Goal: Task Accomplishment & Management: Use online tool/utility

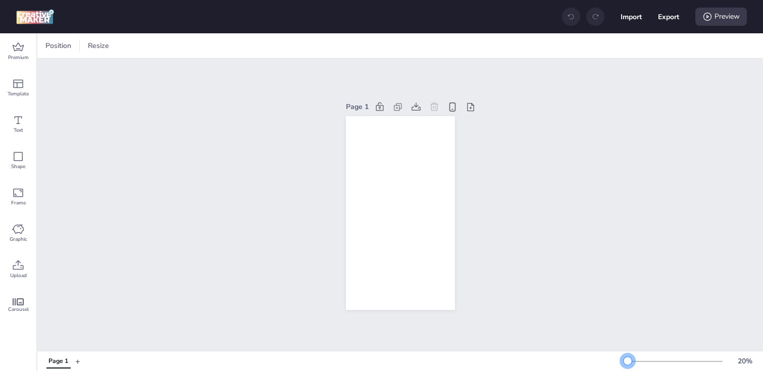
drag, startPoint x: 645, startPoint y: 358, endPoint x: 628, endPoint y: 359, distance: 17.2
click at [628, 359] on div at bounding box center [628, 361] width 8 height 8
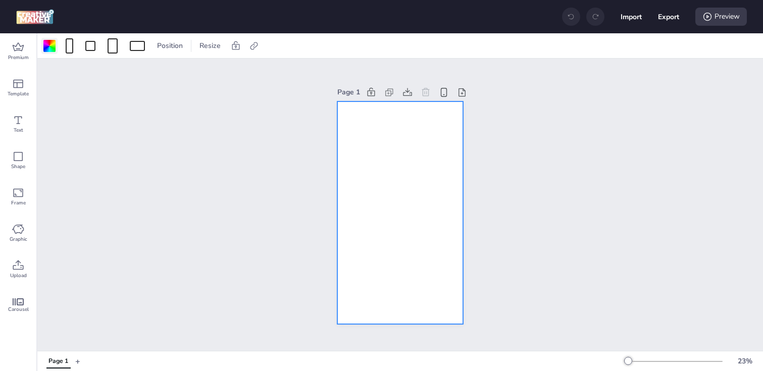
click at [45, 49] on div at bounding box center [49, 46] width 12 height 12
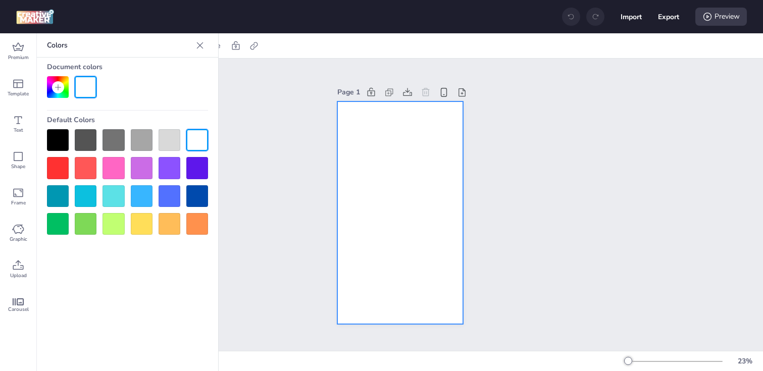
click at [54, 141] on div at bounding box center [58, 140] width 22 height 22
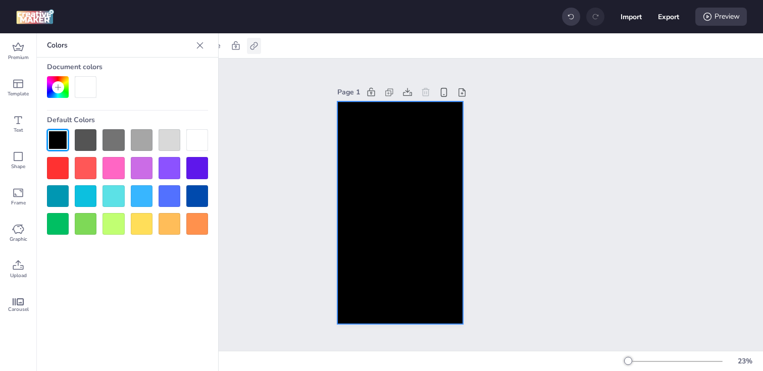
click at [254, 47] on icon at bounding box center [254, 46] width 10 height 10
click at [216, 69] on span "Activate hyperlink" at bounding box center [188, 71] width 56 height 11
click at [154, 72] on input "Activate hyperlink" at bounding box center [150, 75] width 7 height 7
checkbox input "true"
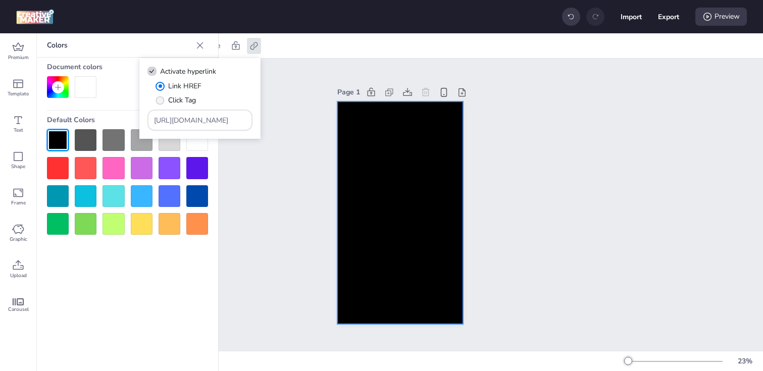
click at [183, 103] on span "Click Tag" at bounding box center [182, 100] width 28 height 11
click at [162, 103] on input "Click Tag" at bounding box center [158, 104] width 7 height 7
radio input "true"
drag, startPoint x: 218, startPoint y: 120, endPoint x: 138, endPoint y: 120, distance: 80.3
click at [138, 120] on body "Import Export Preview Premium Template Text Shape Frame Graphic Upload Carousel…" at bounding box center [381, 185] width 763 height 371
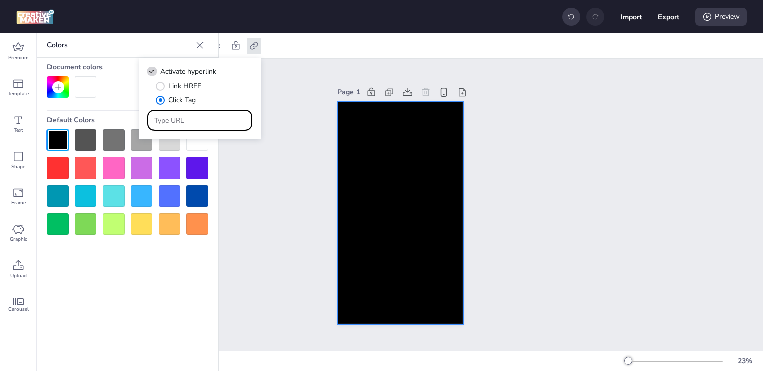
paste input "[URL][DOMAIN_NAME]"
type input "[URL][DOMAIN_NAME]"
click at [288, 191] on div "Page 1" at bounding box center [400, 205] width 726 height 292
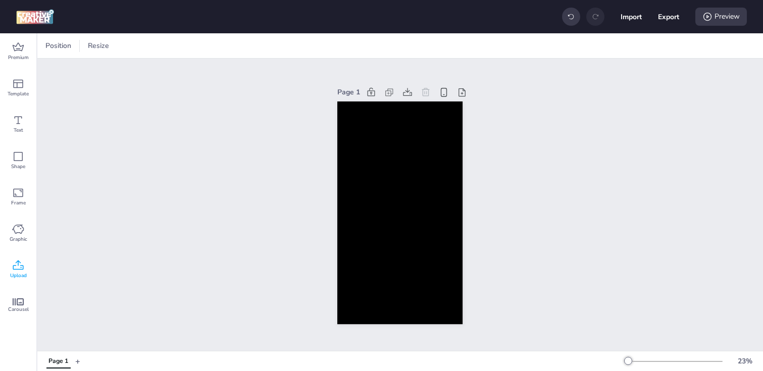
click at [15, 264] on icon at bounding box center [18, 266] width 12 height 12
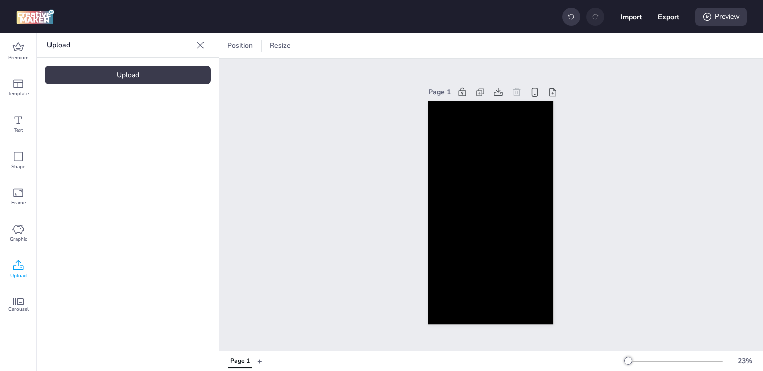
click at [110, 83] on div "Upload" at bounding box center [128, 75] width 166 height 19
click at [94, 146] on img at bounding box center [86, 141] width 62 height 11
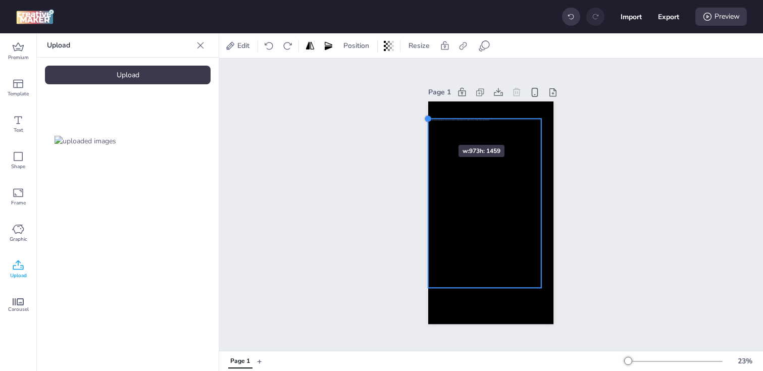
drag, startPoint x: 441, startPoint y: 137, endPoint x: 428, endPoint y: 127, distance: 16.5
click at [428, 127] on div at bounding box center [490, 212] width 125 height 223
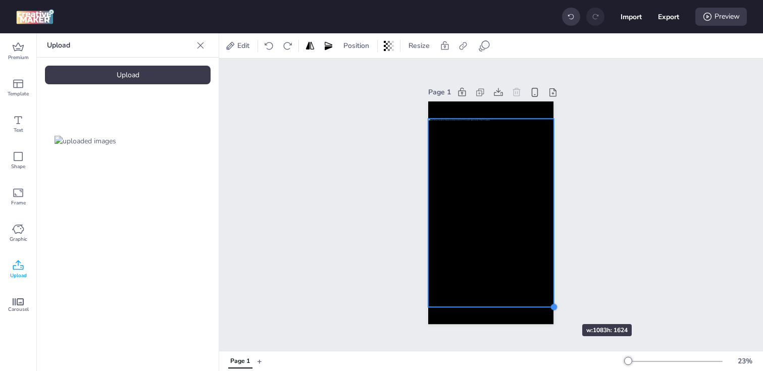
drag, startPoint x: 541, startPoint y: 287, endPoint x: 552, endPoint y: 306, distance: 22.2
click at [552, 306] on div at bounding box center [554, 307] width 8 height 8
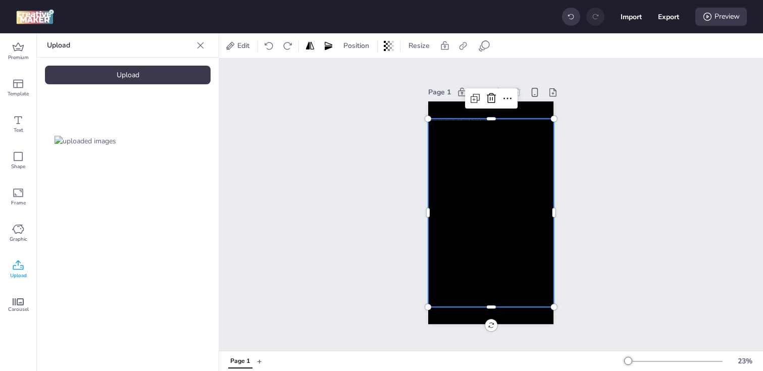
click at [349, 205] on div "Page 1" at bounding box center [491, 205] width 544 height 292
click at [494, 205] on div at bounding box center [491, 213] width 126 height 189
click at [463, 48] on icon at bounding box center [463, 46] width 10 height 10
click at [362, 75] on span at bounding box center [361, 71] width 9 height 9
click at [362, 75] on input "Activate hyperlink" at bounding box center [360, 75] width 7 height 7
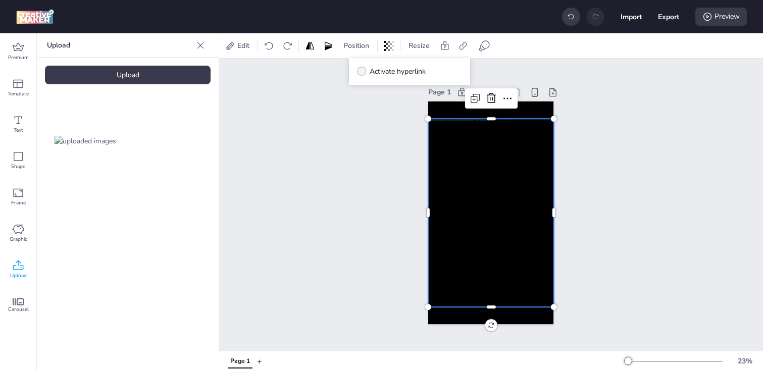
checkbox input "true"
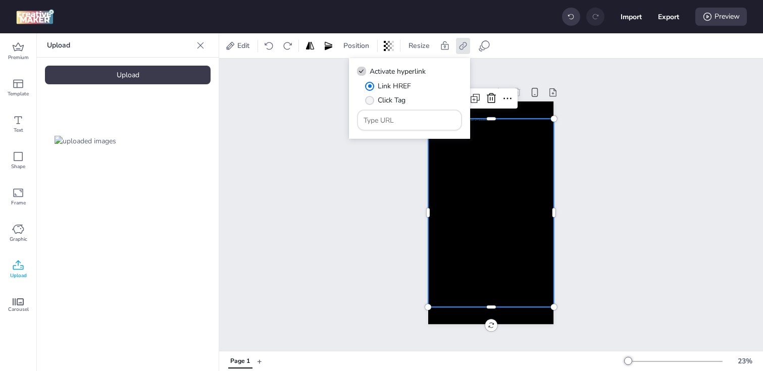
click at [370, 97] on span "" at bounding box center [369, 100] width 9 height 9
click at [370, 101] on input "Click Tag" at bounding box center [368, 104] width 7 height 7
radio input "true"
drag, startPoint x: 398, startPoint y: 121, endPoint x: 312, endPoint y: 121, distance: 86.4
click at [312, 121] on body "Import Export Preview Premium Template Text Shape Frame Graphic Upload Carousel…" at bounding box center [381, 185] width 763 height 371
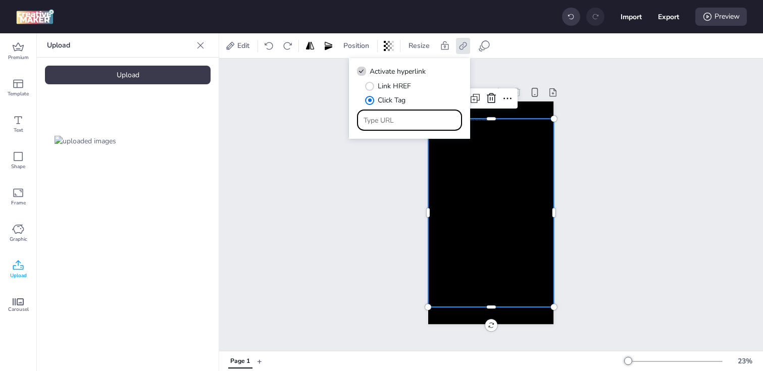
paste input "[URL][DOMAIN_NAME]"
type input "[URL][DOMAIN_NAME]"
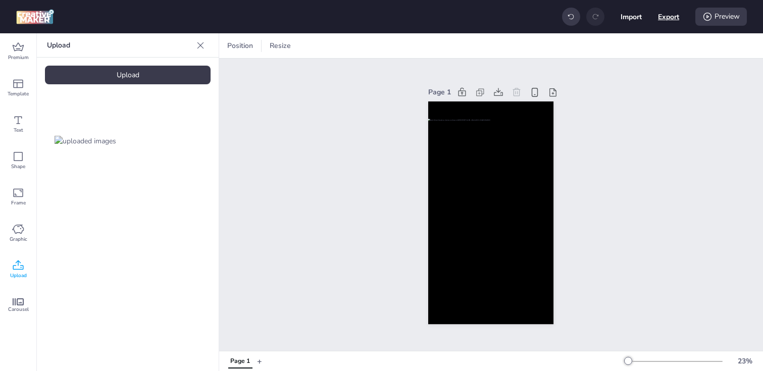
click at [667, 15] on button "Export" at bounding box center [668, 16] width 21 height 21
select select "html"
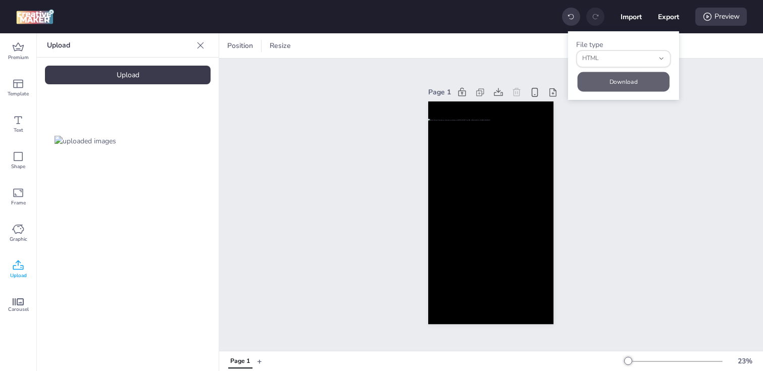
click at [638, 79] on button "Download" at bounding box center [624, 82] width 92 height 20
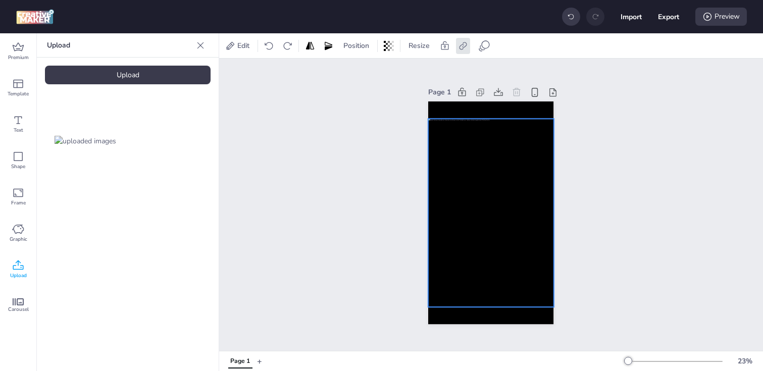
click at [445, 176] on div at bounding box center [491, 213] width 126 height 189
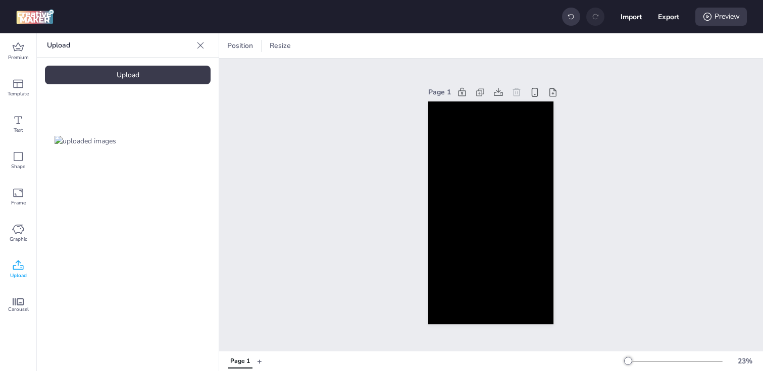
click at [133, 82] on div "Upload" at bounding box center [128, 75] width 166 height 19
click at [122, 84] on div "Upload" at bounding box center [128, 75] width 166 height 19
click at [153, 141] on img at bounding box center [170, 141] width 62 height 11
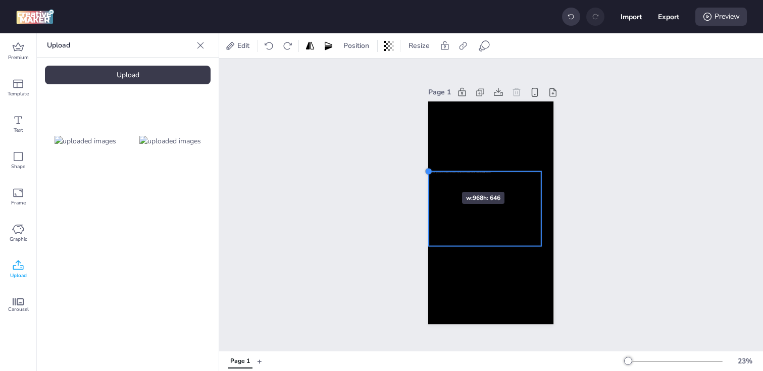
drag, startPoint x: 442, startPoint y: 182, endPoint x: 432, endPoint y: 174, distance: 13.3
click at [432, 174] on div at bounding box center [429, 171] width 8 height 8
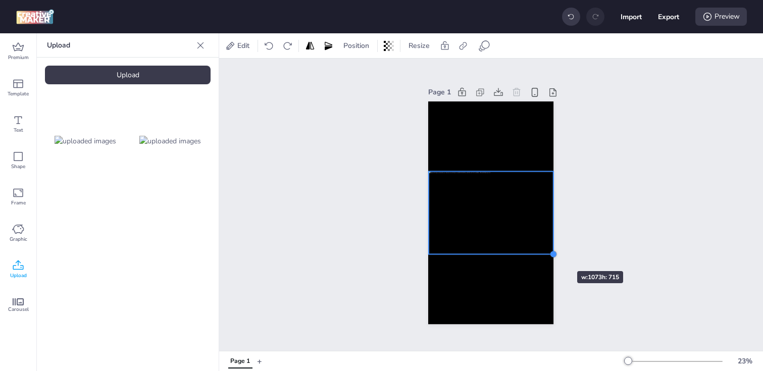
drag, startPoint x: 540, startPoint y: 245, endPoint x: 547, endPoint y: 253, distance: 10.4
click at [547, 253] on div at bounding box center [490, 212] width 125 height 223
click at [474, 195] on div at bounding box center [491, 212] width 125 height 83
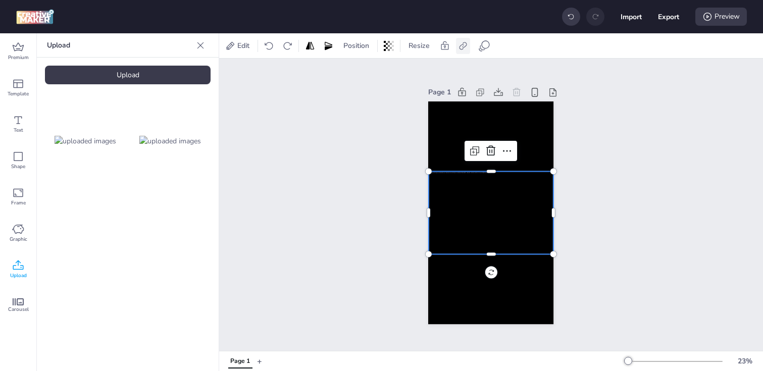
click at [462, 42] on icon at bounding box center [463, 46] width 10 height 10
click at [389, 70] on span "Activate hyperlink" at bounding box center [398, 71] width 56 height 11
click at [363, 72] on input "Activate hyperlink" at bounding box center [360, 75] width 7 height 7
checkbox input "true"
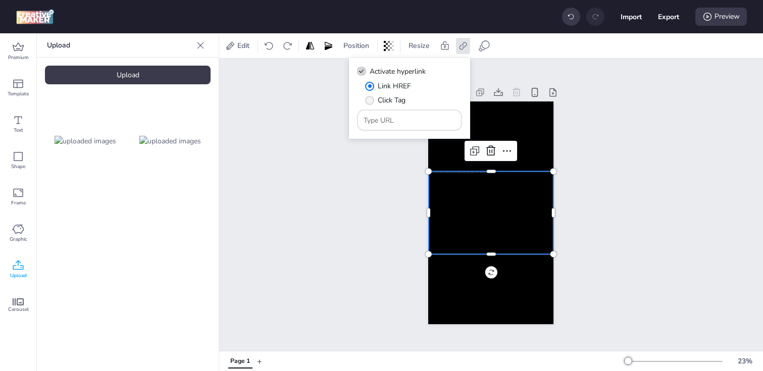
click at [376, 99] on label "Click Tag" at bounding box center [385, 100] width 47 height 18
click at [371, 101] on input "Click Tag" at bounding box center [368, 104] width 7 height 7
radio input "true"
click at [403, 116] on input "Type URL" at bounding box center [410, 120] width 92 height 11
paste input "[URL][DOMAIN_NAME]"
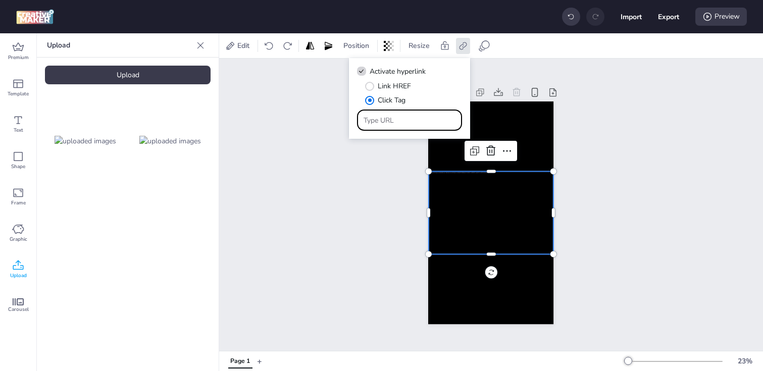
type input "[URL][DOMAIN_NAME]"
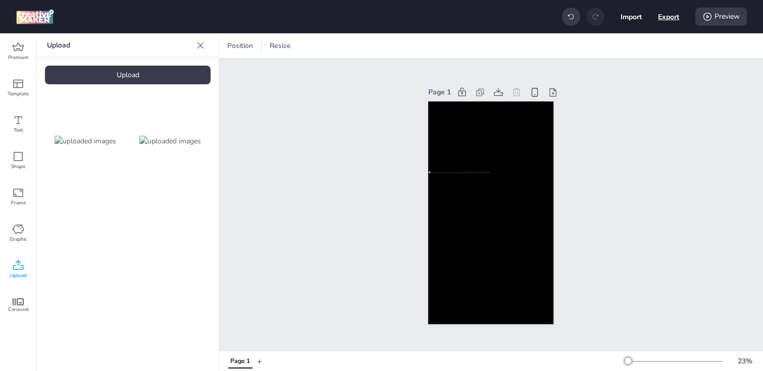
click at [664, 14] on button "Export" at bounding box center [668, 16] width 21 height 21
select select "html"
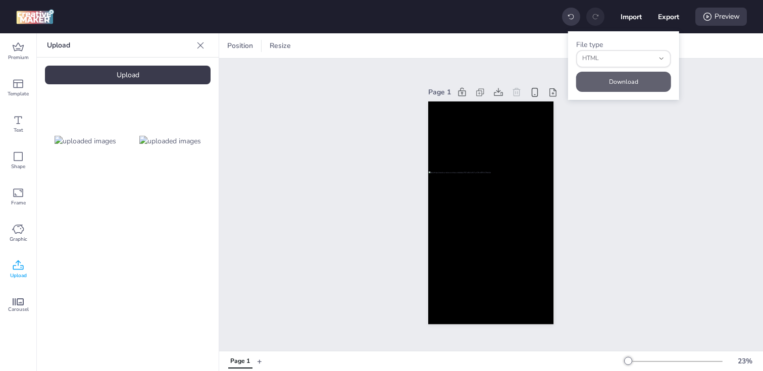
click at [605, 75] on button "Download" at bounding box center [623, 82] width 95 height 20
